Goal: Transaction & Acquisition: Download file/media

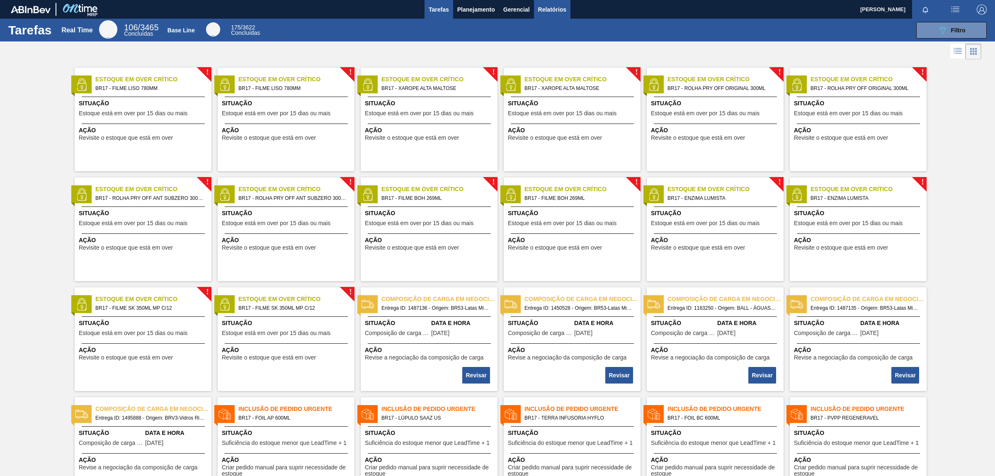
click at [565, 0] on body "Tarefas Planejamento Gerencial Relatórios [PERSON_NAME] todas como lido Tarefas…" at bounding box center [497, 0] width 995 height 0
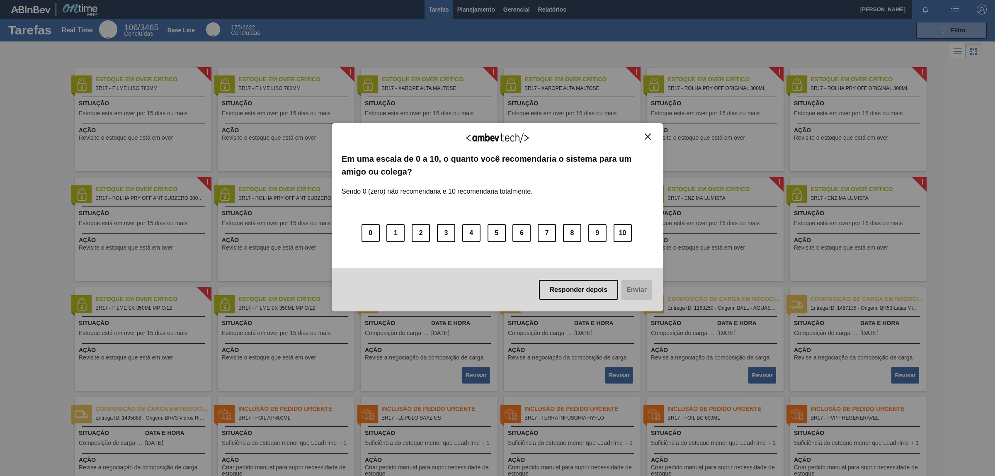
click at [648, 142] on div "Agradecemos seu feedback!" at bounding box center [497, 142] width 312 height 19
click at [652, 138] on button "Close" at bounding box center [647, 136] width 11 height 7
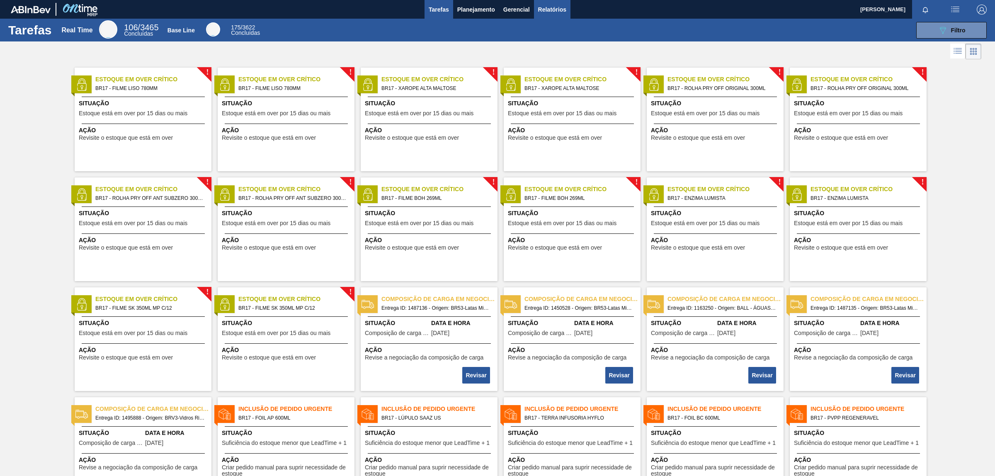
click at [557, 10] on span "Relatórios" at bounding box center [552, 10] width 28 height 10
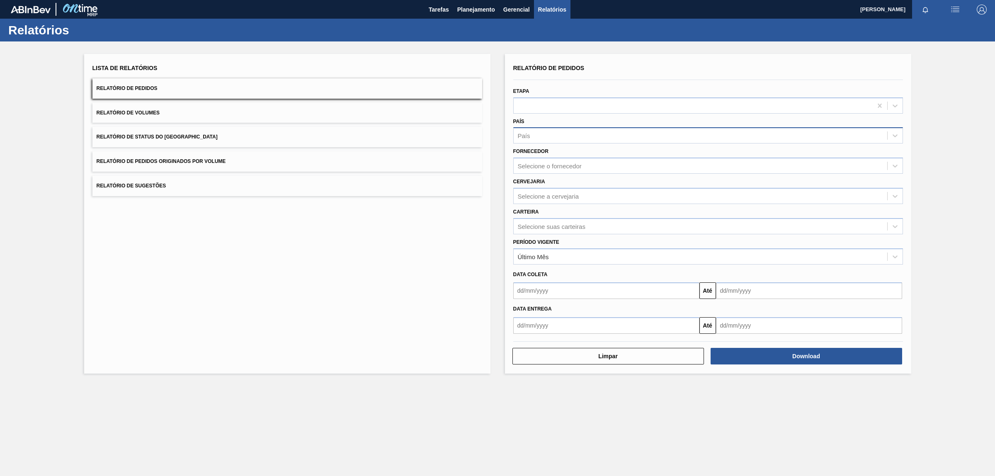
click at [540, 139] on div "País" at bounding box center [699, 136] width 373 height 12
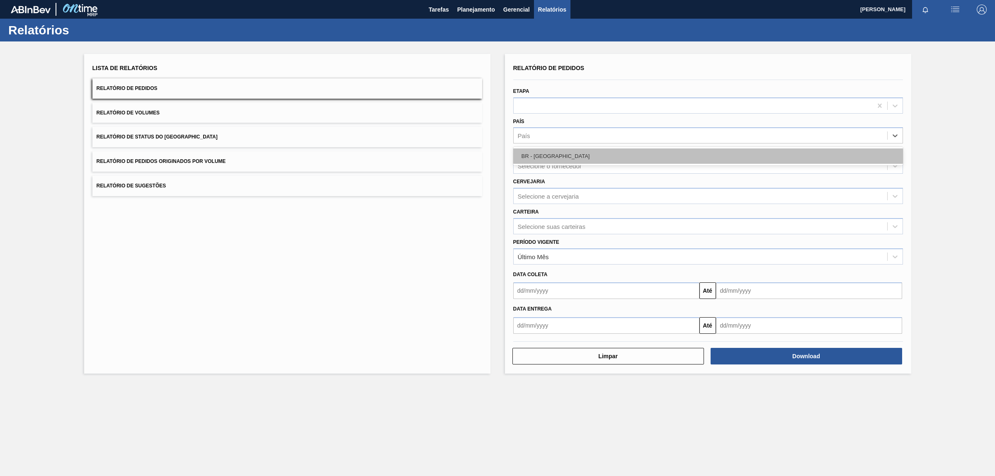
click at [571, 159] on div "BR - [GEOGRAPHIC_DATA]" at bounding box center [708, 155] width 390 height 15
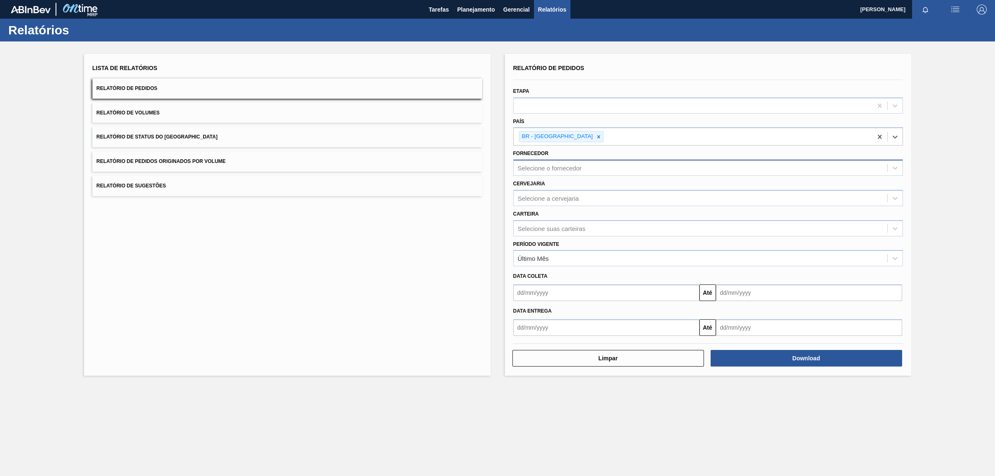
click at [593, 166] on div "Selecione o fornecedor" at bounding box center [699, 168] width 373 height 12
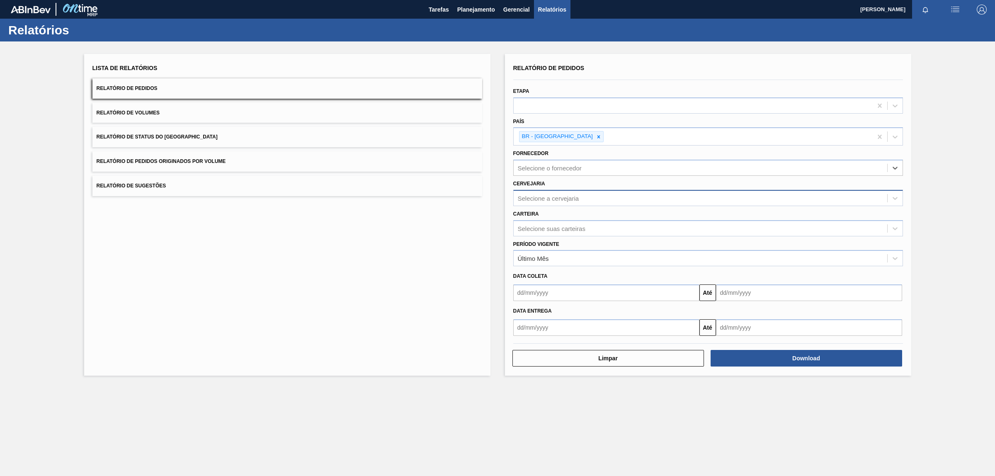
click at [627, 200] on div "Selecione a cervejaria" at bounding box center [699, 198] width 373 height 12
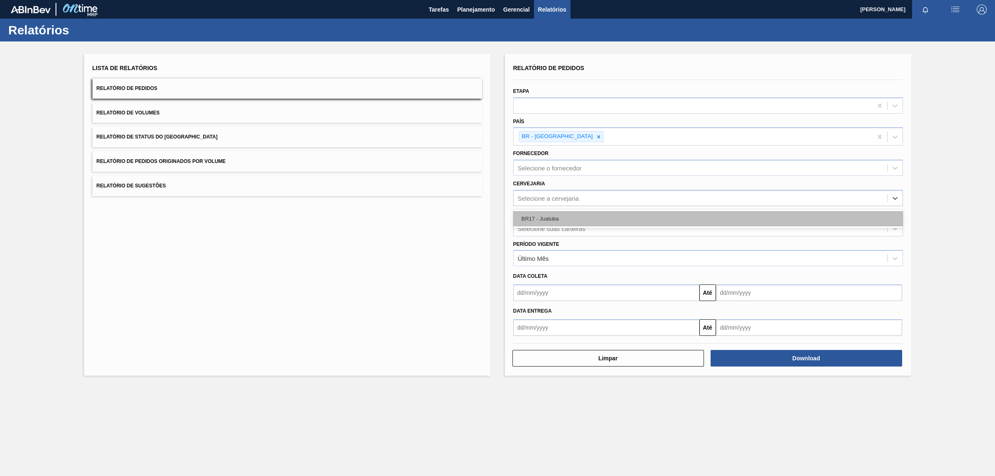
click at [545, 223] on div "BR17 - Juatuba" at bounding box center [708, 218] width 390 height 15
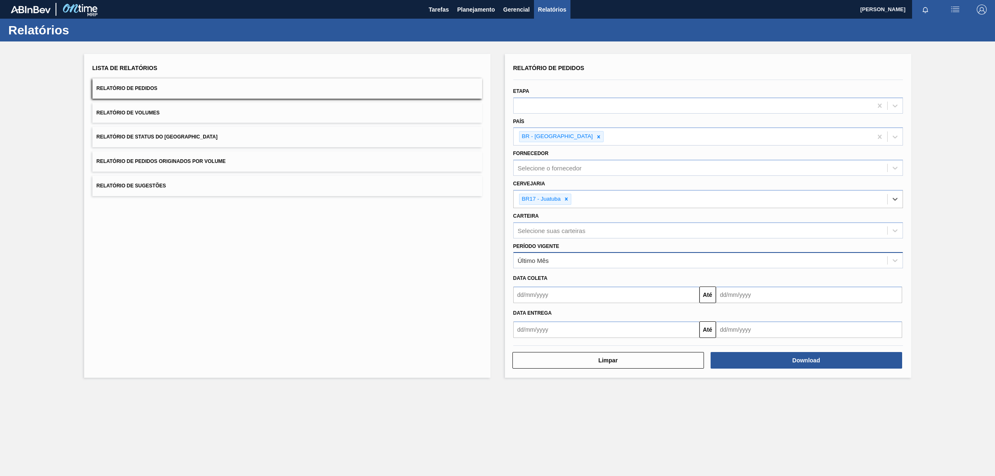
click at [566, 259] on div "Último Mês" at bounding box center [699, 260] width 373 height 12
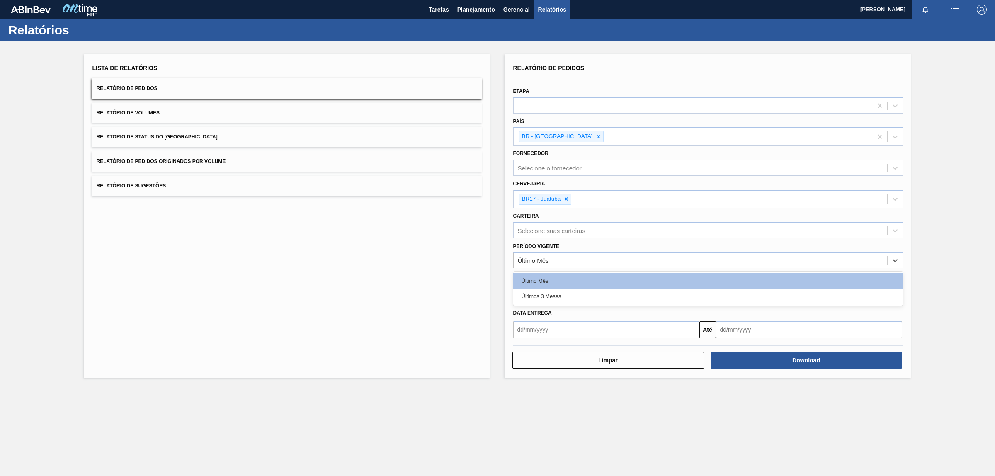
click at [575, 289] on div "Últimos 3 Meses" at bounding box center [708, 295] width 390 height 15
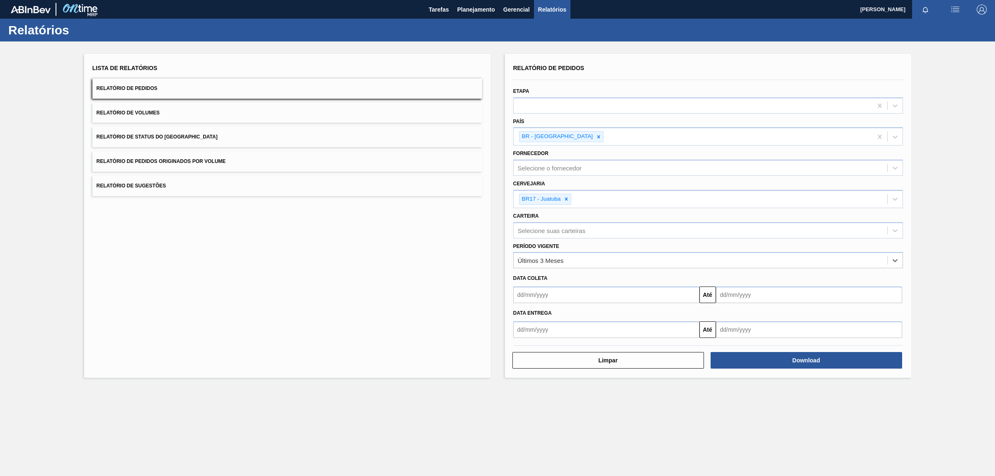
click at [563, 330] on input "text" at bounding box center [606, 329] width 186 height 17
click at [519, 348] on button "Previous Month" at bounding box center [521, 349] width 6 height 6
click at [588, 373] on div "1" at bounding box center [589, 375] width 11 height 11
type input "[DATE]"
drag, startPoint x: 833, startPoint y: 324, endPoint x: 859, endPoint y: 331, distance: 26.1
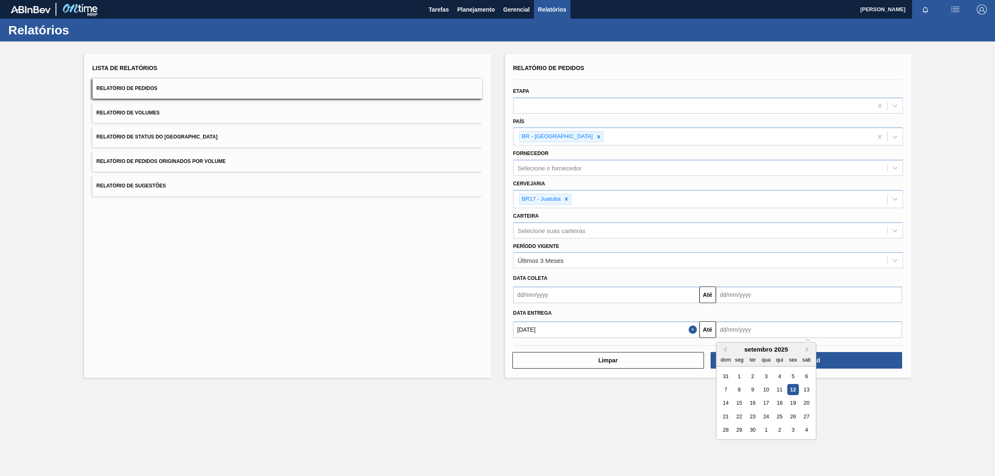
click at [833, 324] on input "text" at bounding box center [809, 329] width 186 height 17
click at [807, 349] on button "Next Month" at bounding box center [809, 349] width 6 height 6
click at [805, 348] on div "novembro 2025" at bounding box center [765, 349] width 99 height 7
click at [806, 348] on button "Next Month" at bounding box center [809, 349] width 6 height 6
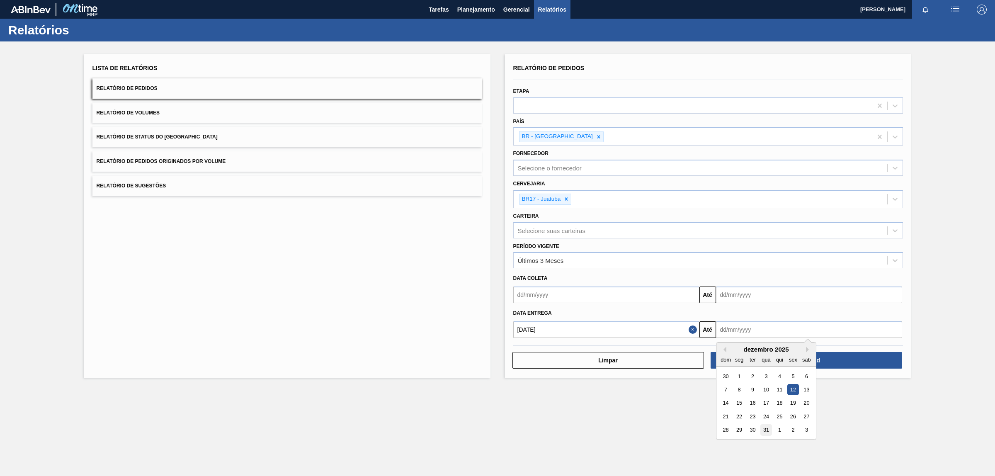
click at [767, 431] on div "31" at bounding box center [765, 429] width 11 height 11
type input "[DATE]"
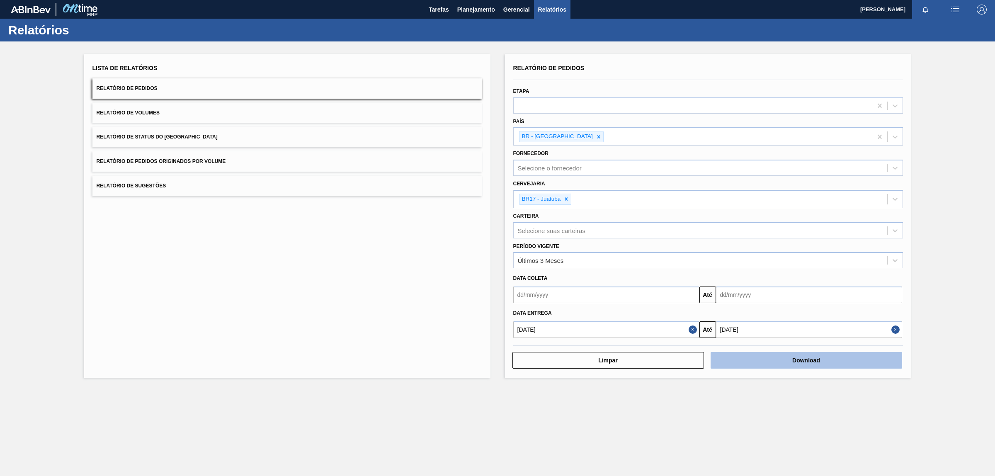
click at [771, 363] on button "Download" at bounding box center [805, 360] width 191 height 17
click at [671, 406] on main "Tarefas Planejamento Gerencial Relatórios [PERSON_NAME] todas como lido Relatór…" at bounding box center [497, 238] width 995 height 476
click at [811, 360] on button "Download" at bounding box center [805, 360] width 191 height 17
